Goal: Task Accomplishment & Management: Manage account settings

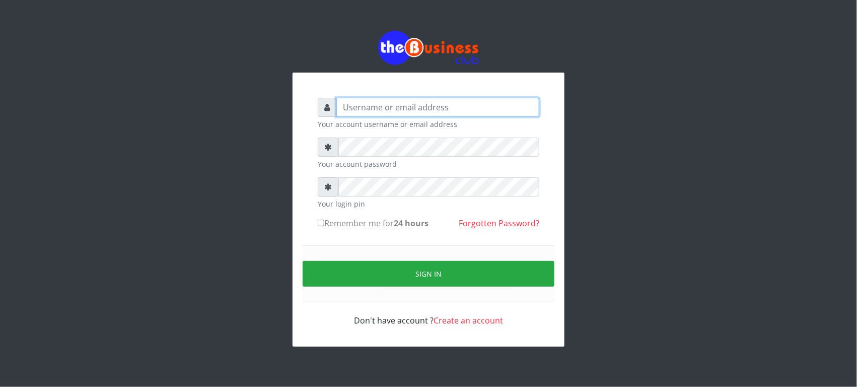
type input "Revgaly"
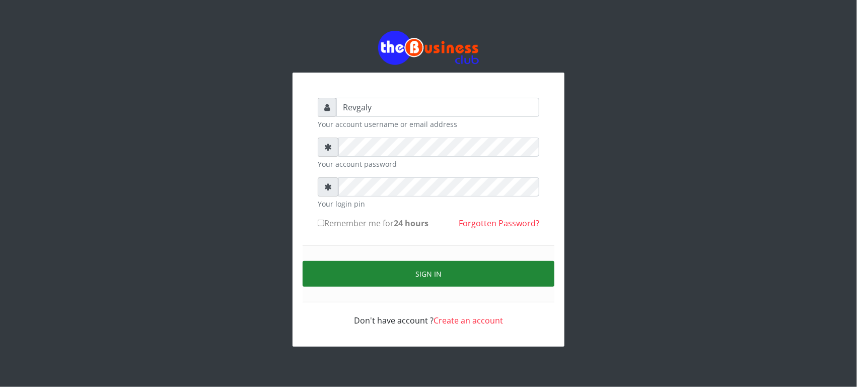
click at [341, 268] on button "Sign in" at bounding box center [429, 274] width 252 height 26
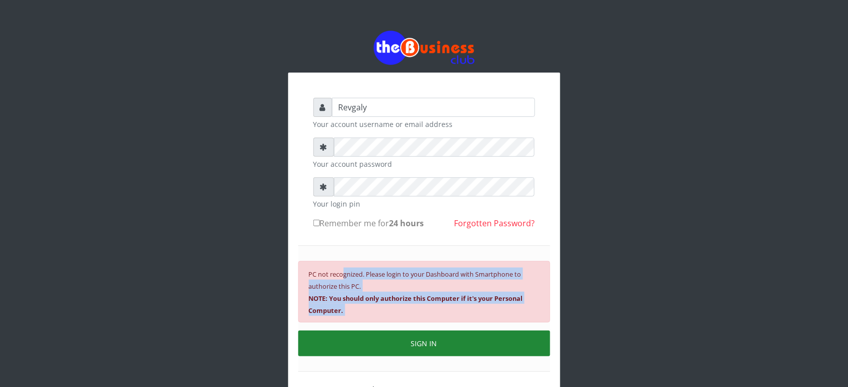
drag, startPoint x: 341, startPoint y: 268, endPoint x: 382, endPoint y: 342, distance: 84.3
click at [382, 342] on div "PC not recognized. Please login to your Dashboard with Smartphone to authorize …" at bounding box center [424, 308] width 252 height 126
click at [382, 342] on button "SIGN IN" at bounding box center [424, 343] width 252 height 26
